Goal: Information Seeking & Learning: Learn about a topic

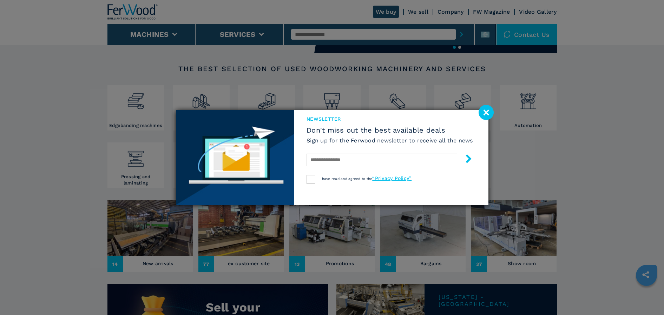
click at [484, 113] on image at bounding box center [485, 112] width 15 height 15
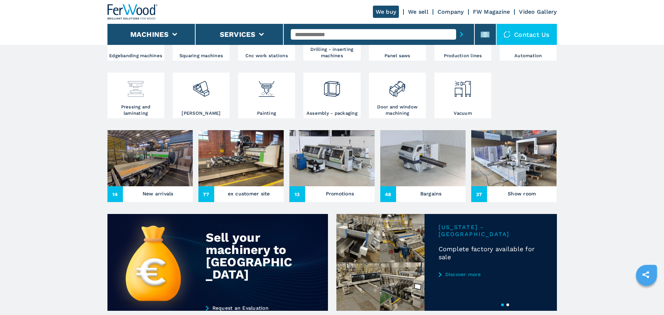
scroll to position [175, 0]
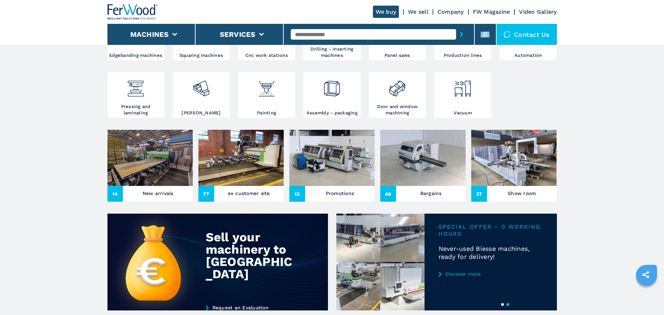
click at [457, 276] on link "Discover more" at bounding box center [490, 274] width 104 height 6
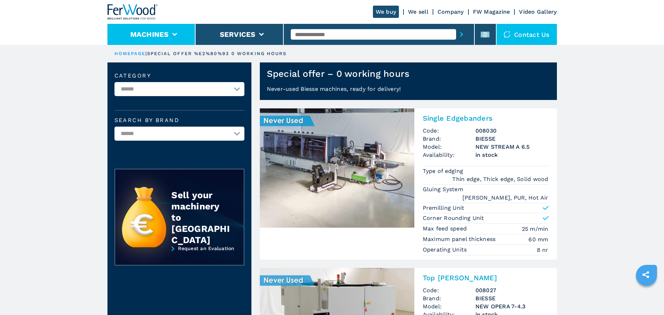
click at [140, 38] on button "Machines" at bounding box center [149, 34] width 39 height 8
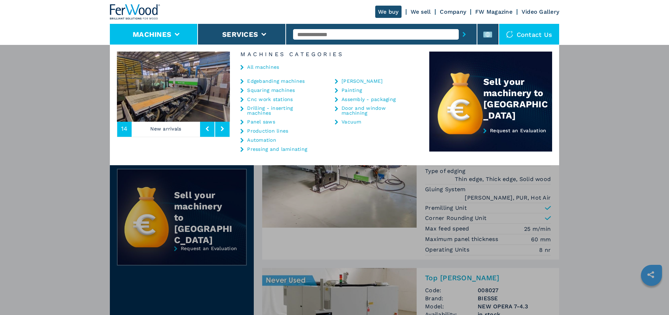
click at [258, 131] on link "Production lines" at bounding box center [267, 130] width 41 height 5
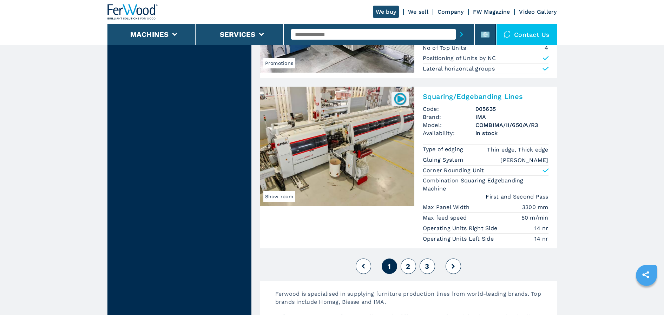
scroll to position [1614, 0]
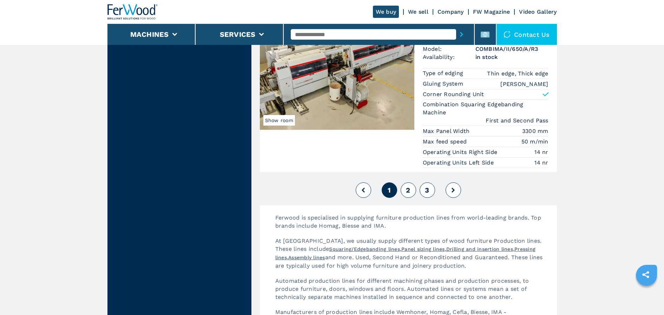
click at [406, 192] on span "2" at bounding box center [408, 190] width 4 height 8
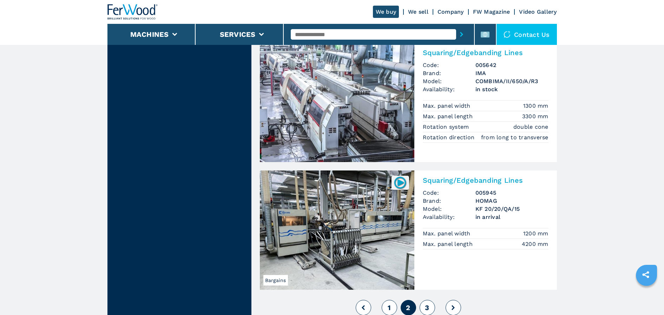
scroll to position [1509, 0]
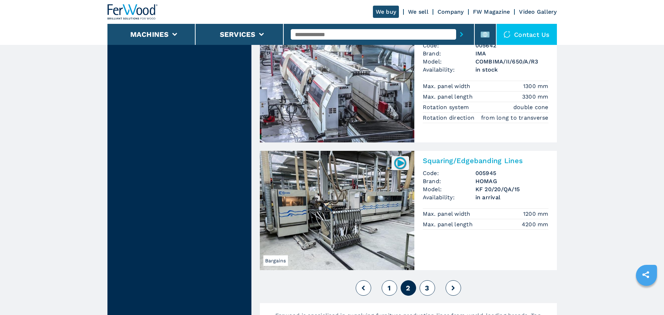
click at [430, 280] on button "3" at bounding box center [426, 287] width 15 height 15
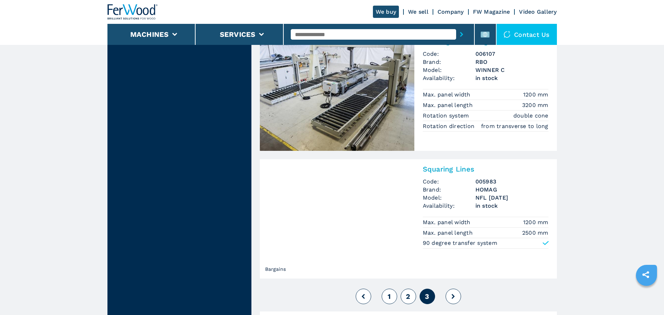
scroll to position [1236, 0]
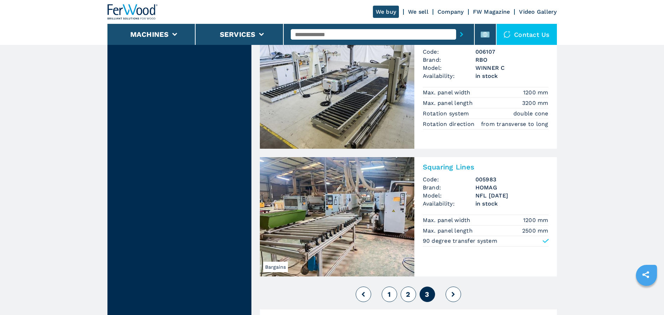
click at [455, 296] on button at bounding box center [452, 294] width 15 height 15
click at [454, 294] on icon at bounding box center [452, 294] width 3 height 5
click at [361, 210] on img at bounding box center [337, 216] width 154 height 119
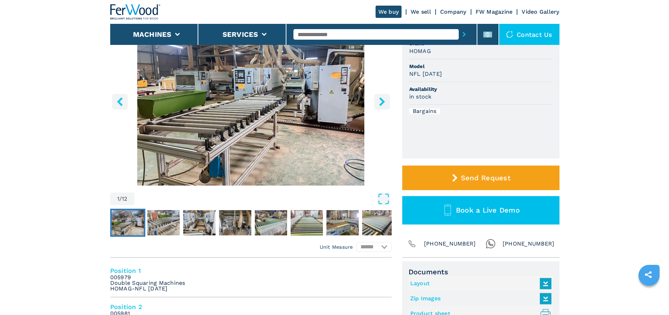
scroll to position [35, 0]
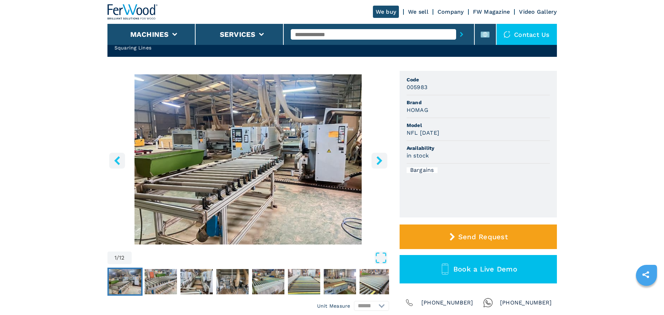
click at [381, 160] on icon "right-button" at bounding box center [379, 160] width 6 height 9
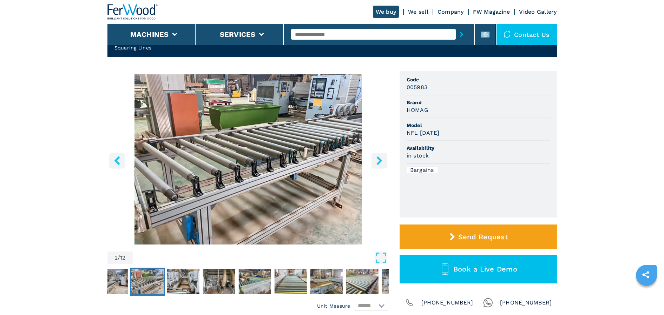
click at [380, 160] on icon "right-button" at bounding box center [379, 160] width 6 height 9
click at [377, 162] on icon "right-button" at bounding box center [379, 160] width 9 height 9
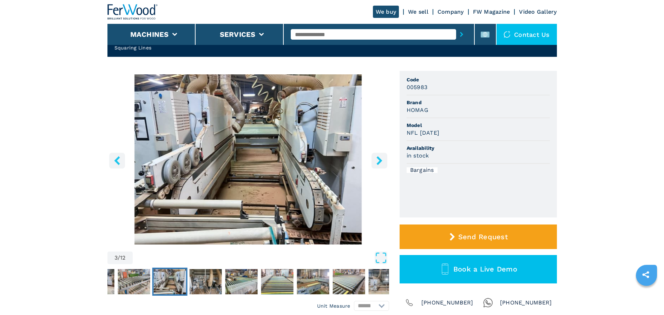
click at [377, 162] on icon "right-button" at bounding box center [379, 160] width 9 height 9
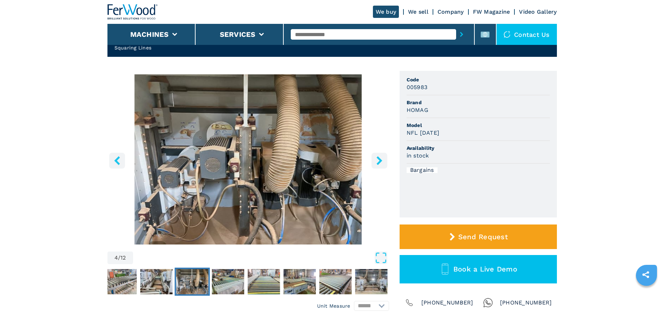
click at [377, 162] on icon "right-button" at bounding box center [379, 160] width 9 height 9
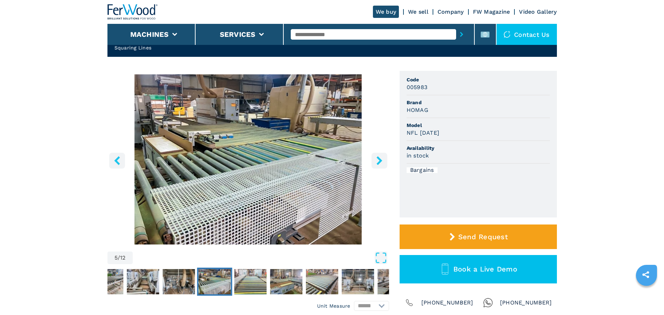
click at [377, 162] on icon "right-button" at bounding box center [379, 160] width 9 height 9
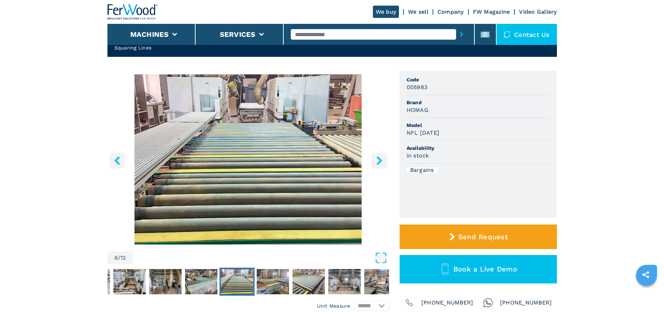
click at [377, 162] on icon "right-button" at bounding box center [379, 160] width 9 height 9
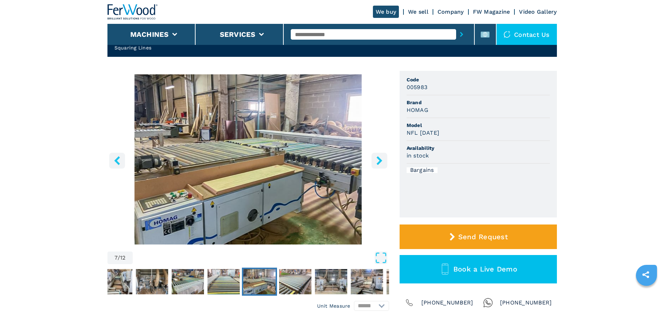
click at [377, 162] on icon "right-button" at bounding box center [379, 160] width 9 height 9
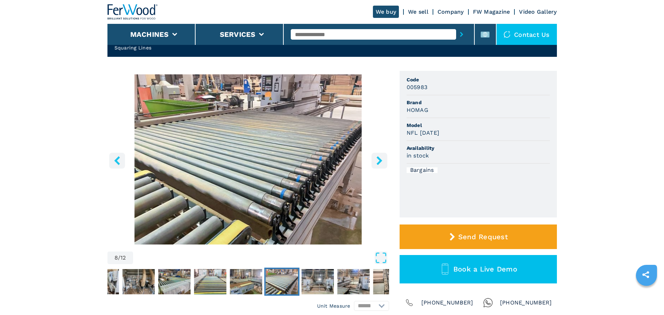
click at [377, 162] on icon "right-button" at bounding box center [379, 160] width 9 height 9
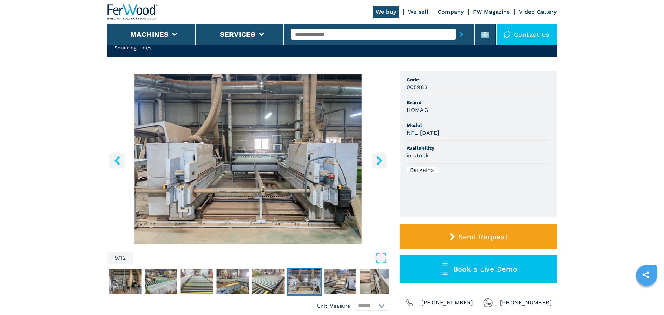
click at [377, 162] on icon "right-button" at bounding box center [379, 160] width 9 height 9
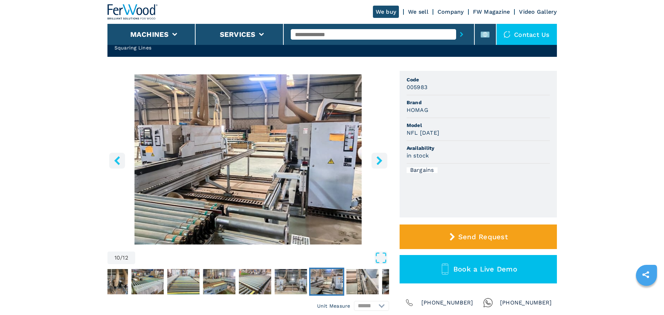
click at [377, 162] on icon "right-button" at bounding box center [379, 160] width 9 height 9
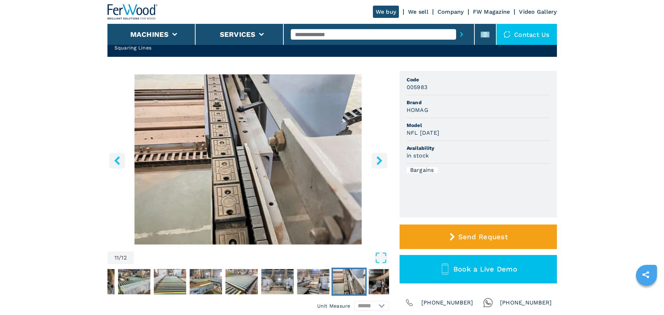
click at [377, 162] on icon "right-button" at bounding box center [379, 160] width 9 height 9
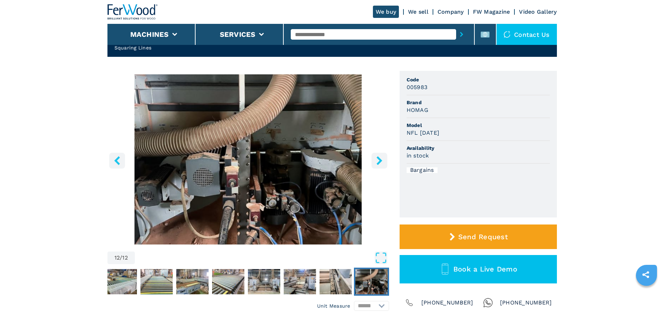
click at [377, 162] on icon "right-button" at bounding box center [379, 160] width 9 height 9
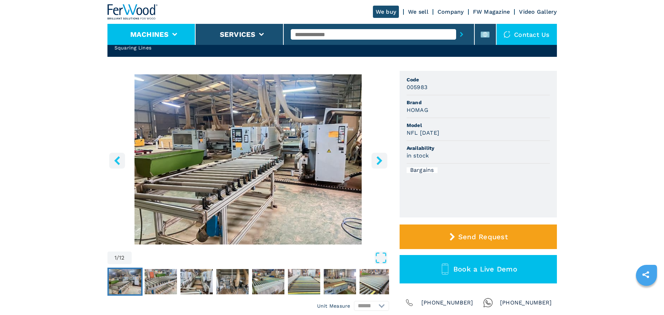
click at [136, 34] on button "Machines" at bounding box center [149, 34] width 39 height 8
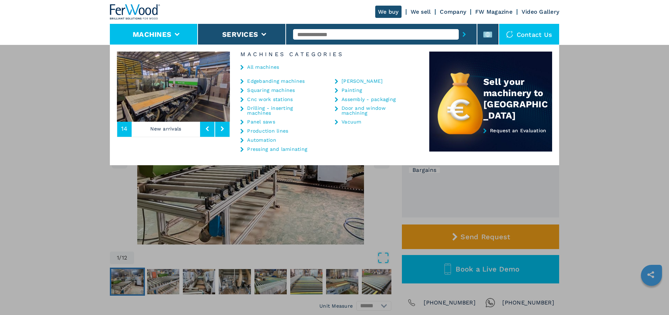
click at [354, 99] on link "Assembly - packaging" at bounding box center [368, 99] width 54 height 5
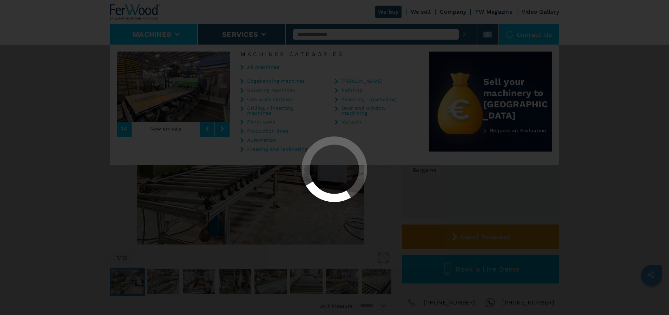
scroll to position [0, 0]
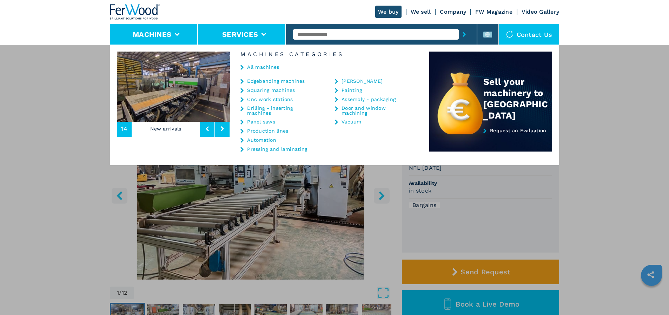
click at [212, 36] on li "Services" at bounding box center [242, 34] width 88 height 21
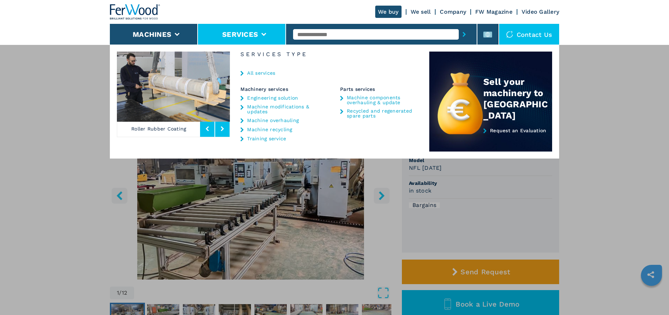
click at [357, 112] on link "Recycled and regenerated spare parts" at bounding box center [380, 113] width 66 height 10
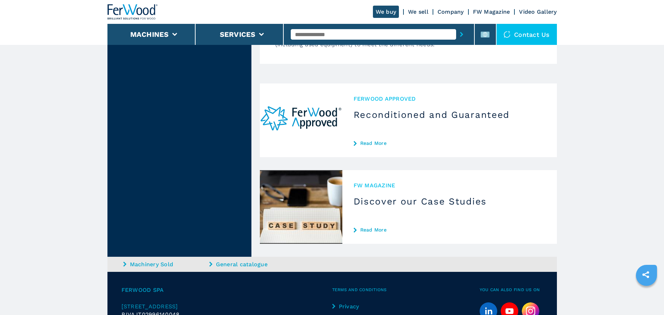
scroll to position [1576, 0]
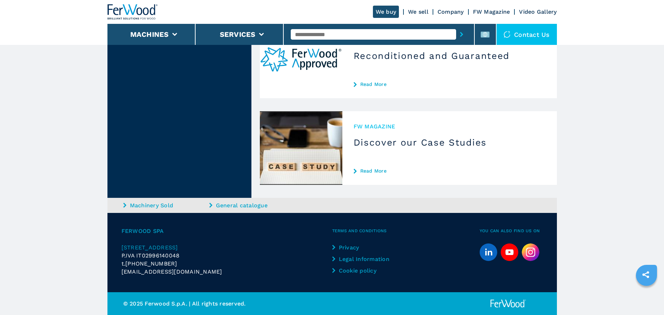
click at [294, 165] on img at bounding box center [301, 148] width 82 height 74
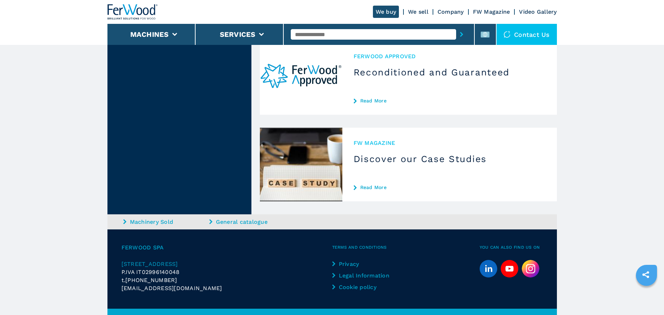
scroll to position [378, 0]
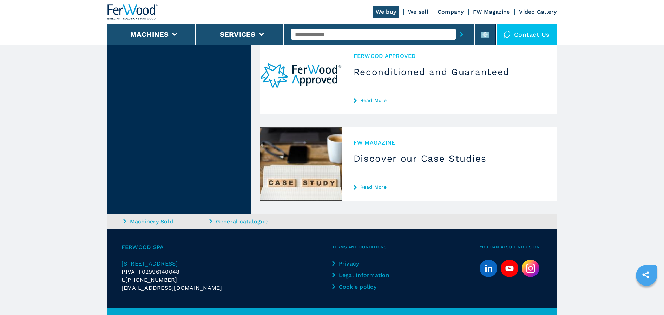
click at [361, 139] on span "FW MAGAZINE" at bounding box center [449, 143] width 192 height 8
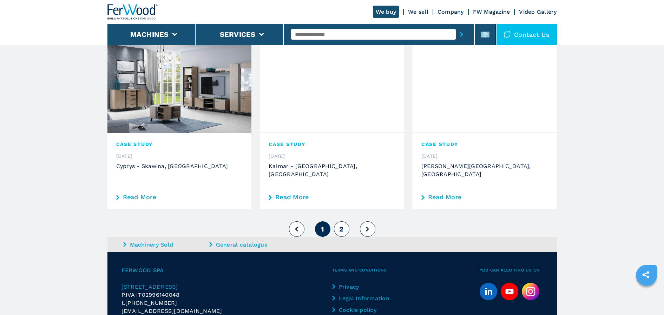
scroll to position [739, 0]
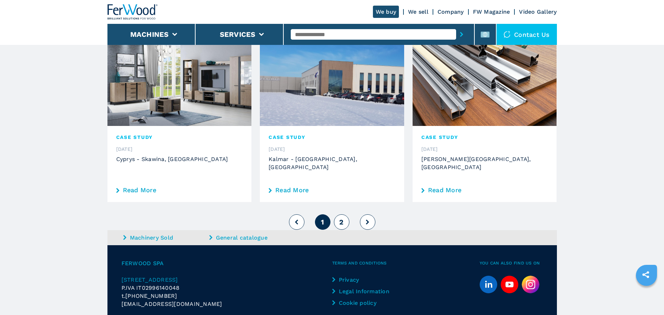
click at [341, 218] on span "2" at bounding box center [341, 222] width 4 height 8
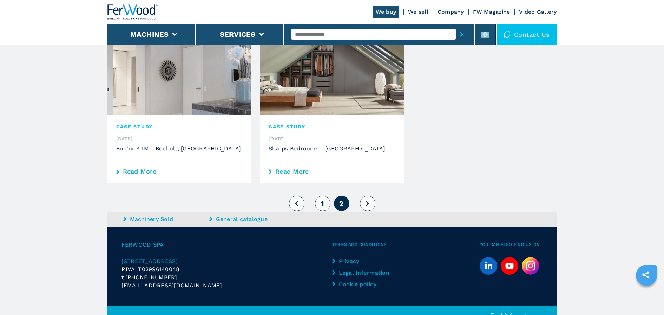
scroll to position [229, 0]
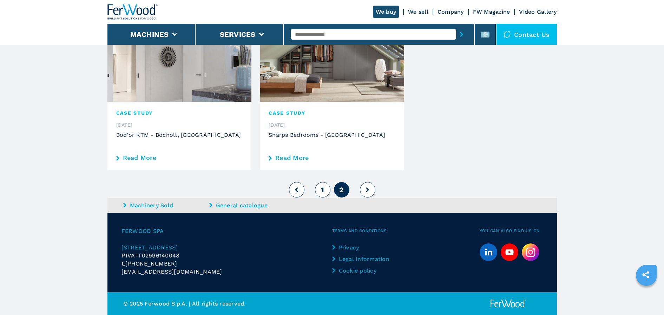
click at [368, 191] on icon at bounding box center [367, 189] width 3 height 5
click at [321, 187] on span "1" at bounding box center [322, 190] width 3 height 8
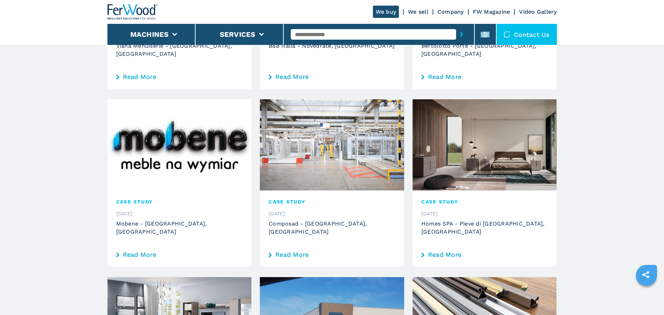
scroll to position [491, 0]
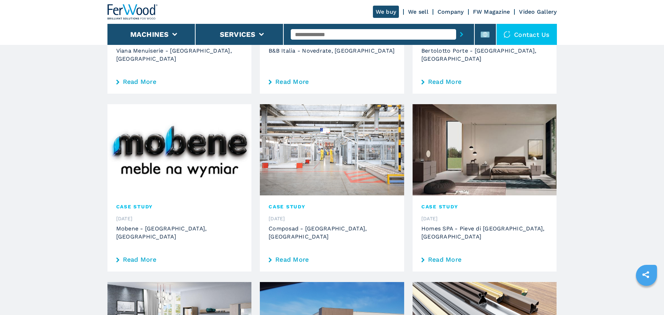
click at [470, 157] on img at bounding box center [484, 149] width 144 height 91
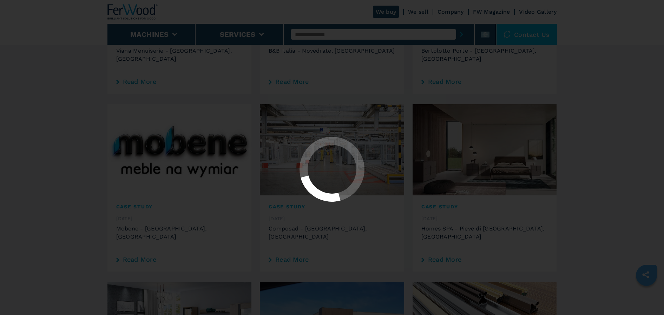
scroll to position [0, 0]
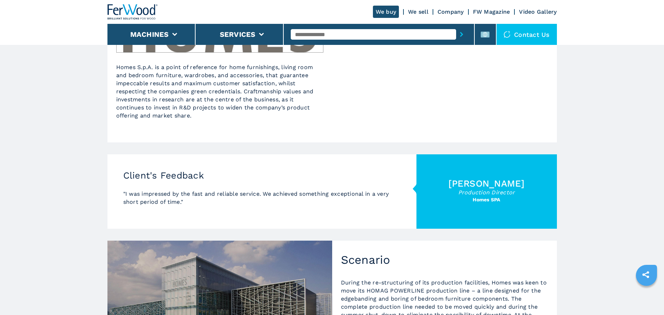
scroll to position [140, 0]
